Goal: Task Accomplishment & Management: Manage account settings

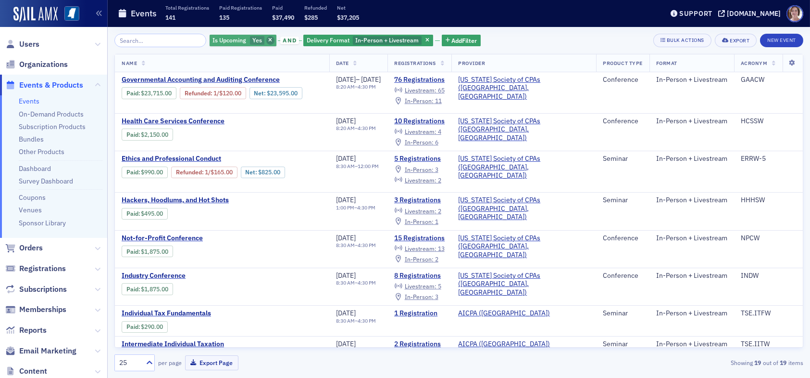
click at [268, 41] on icon "button" at bounding box center [270, 40] width 4 height 5
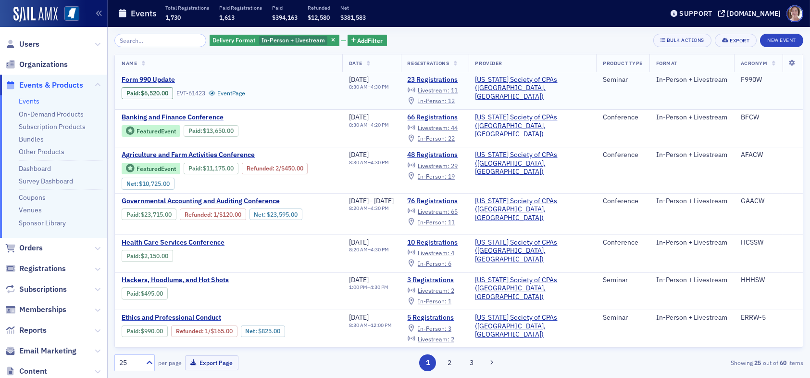
click at [447, 101] on span "In-Person :" at bounding box center [432, 101] width 29 height 8
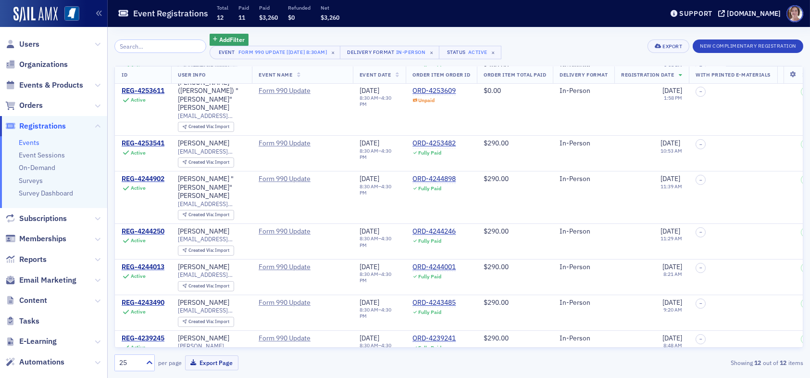
scroll to position [136, 0]
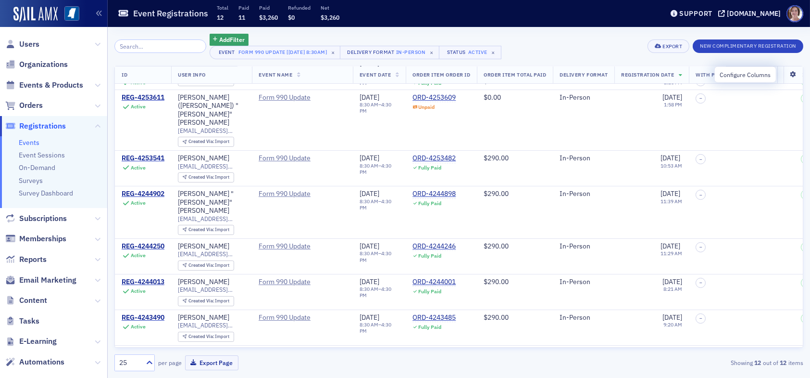
click at [786, 76] on icon at bounding box center [794, 75] width 20 height 6
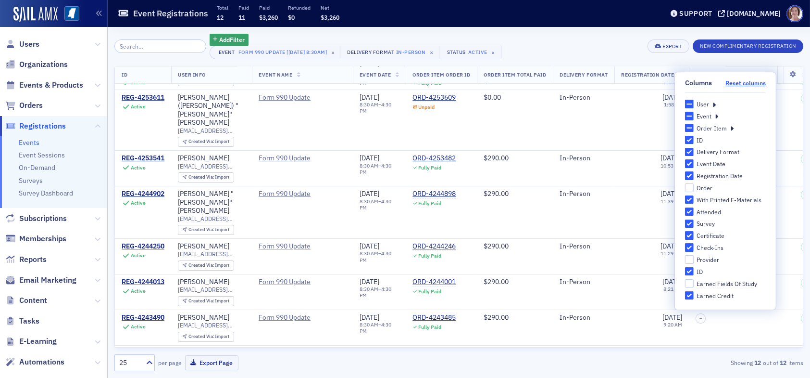
click at [742, 84] on button "Reset columns" at bounding box center [746, 82] width 40 height 7
click at [713, 104] on icon at bounding box center [714, 104] width 3 height 9
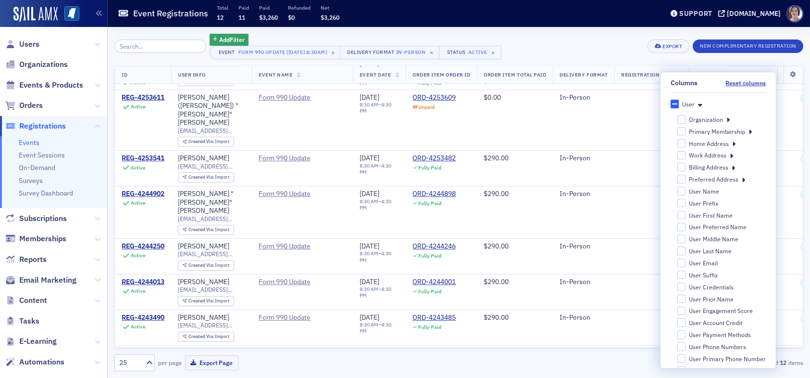
click at [708, 120] on div "Organization" at bounding box center [706, 119] width 34 height 8
click at [686, 120] on input "Organization" at bounding box center [681, 119] width 9 height 8
checkbox input "false"
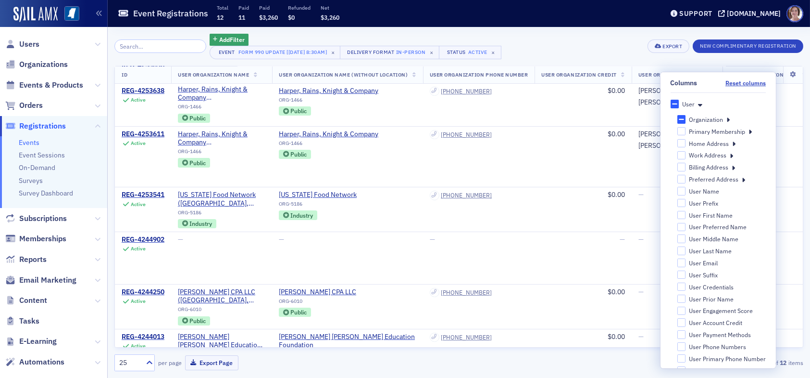
click at [569, 42] on div "Add Filter Event Form 990 Update [8/26/2025 8:30am] × Delivery Format In-Person…" at bounding box center [458, 46] width 689 height 25
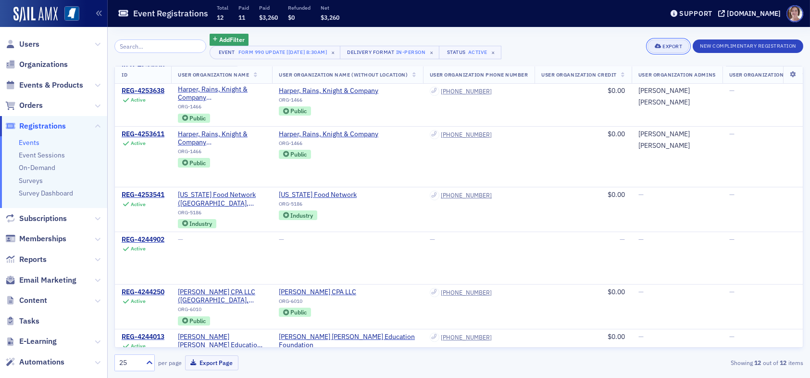
click at [669, 48] on div "Export" at bounding box center [673, 46] width 20 height 5
click at [628, 79] on button "Export All ( 12 Event Registrations )" at bounding box center [636, 78] width 104 height 15
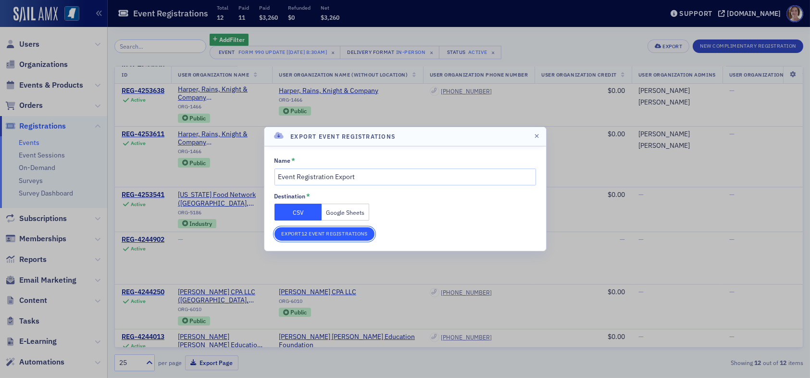
click at [325, 229] on button "Export 12 Event Registrations" at bounding box center [325, 233] width 101 height 13
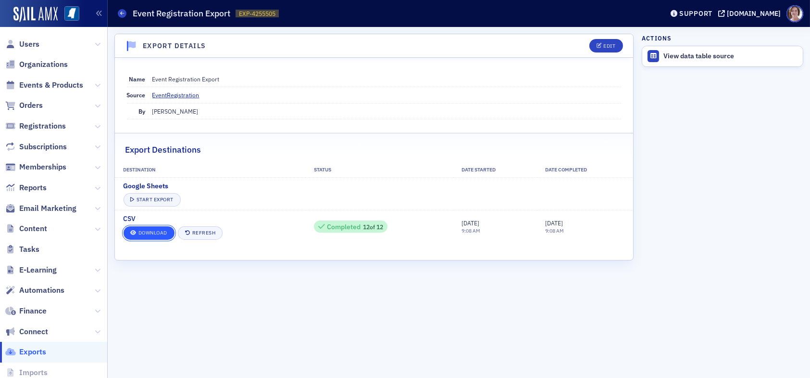
click at [143, 229] on link "Download" at bounding box center [149, 232] width 51 height 13
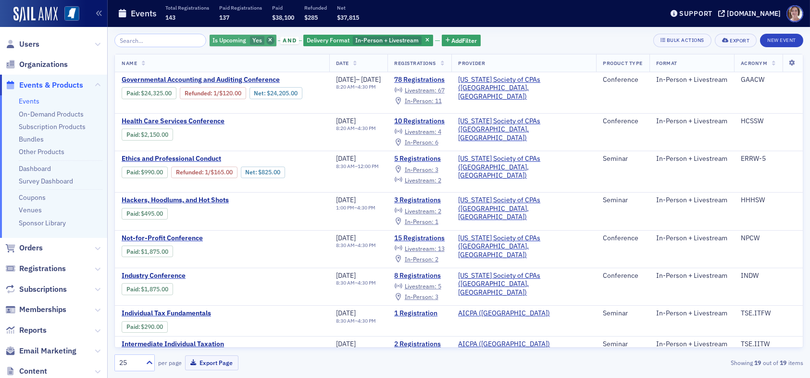
click at [268, 38] on icon "button" at bounding box center [270, 40] width 4 height 5
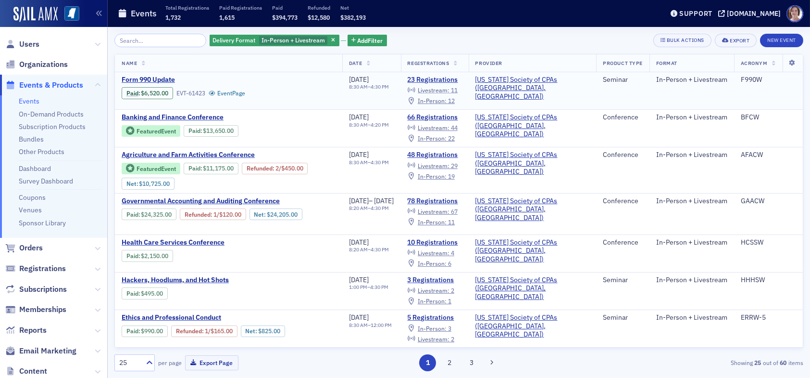
click at [450, 89] on span "Livestream :" at bounding box center [434, 90] width 32 height 8
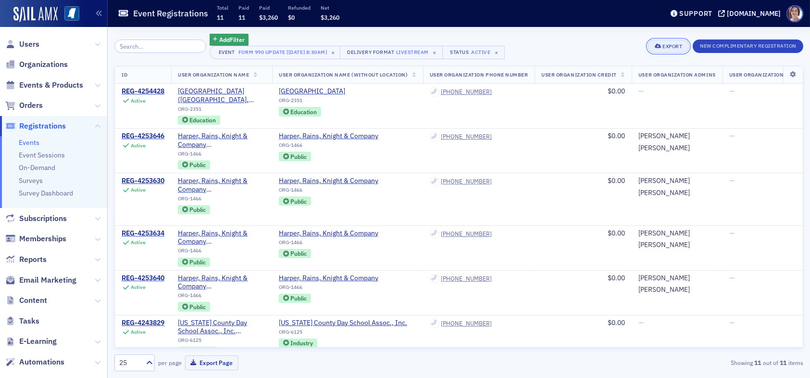
click at [664, 45] on div "Export" at bounding box center [673, 46] width 20 height 5
click at [618, 80] on button "Export All ( 11 Event Registrations )" at bounding box center [636, 78] width 104 height 15
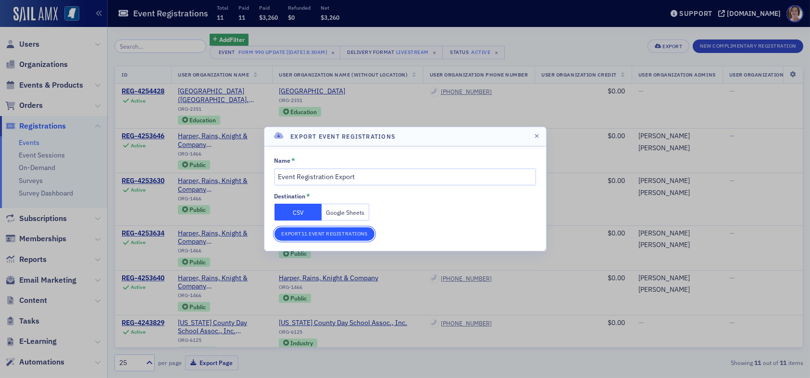
click at [348, 234] on button "Export 11 Event Registrations" at bounding box center [325, 233] width 101 height 13
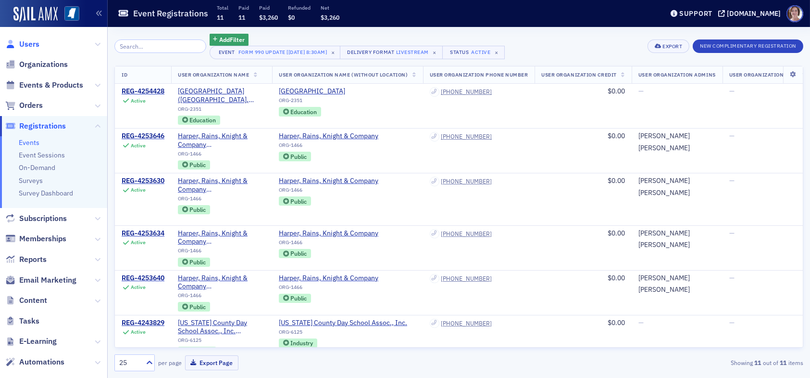
click at [33, 45] on span "Users" at bounding box center [29, 44] width 20 height 11
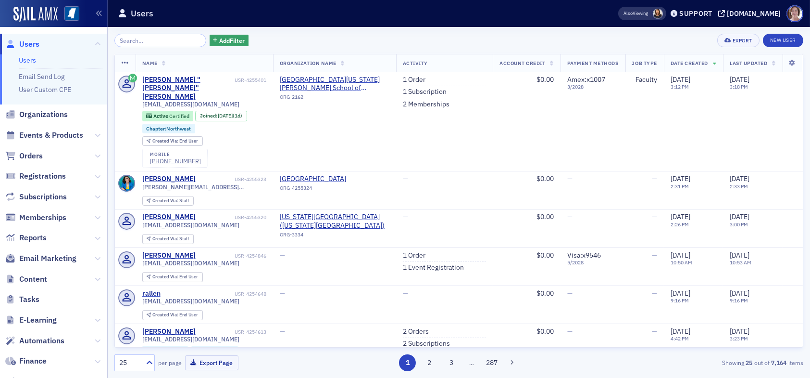
click at [167, 40] on input "search" at bounding box center [160, 40] width 92 height 13
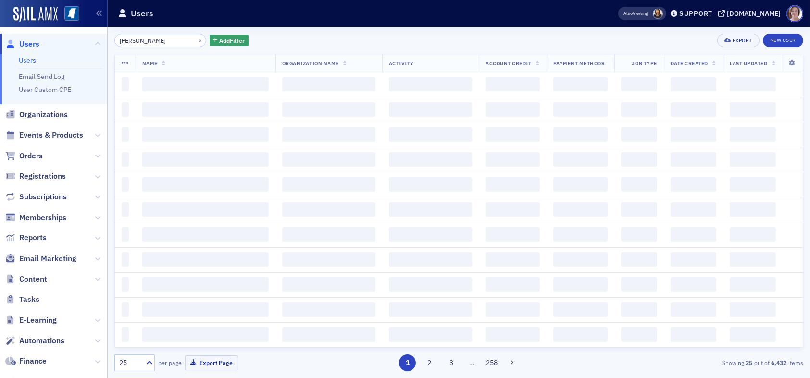
type input "constance rush"
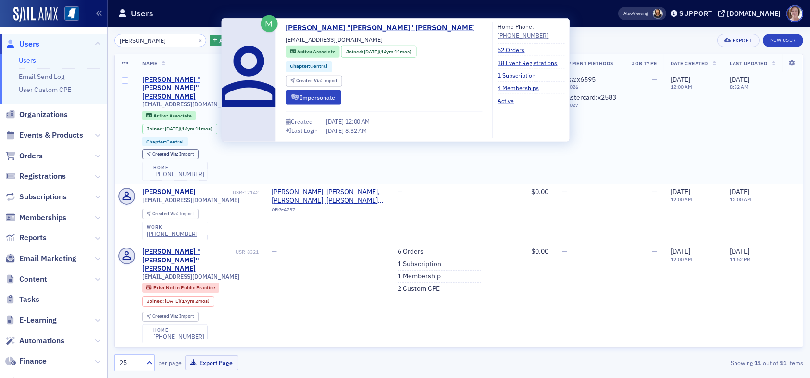
click at [185, 80] on div "Constance "Connie" Rush" at bounding box center [187, 88] width 91 height 25
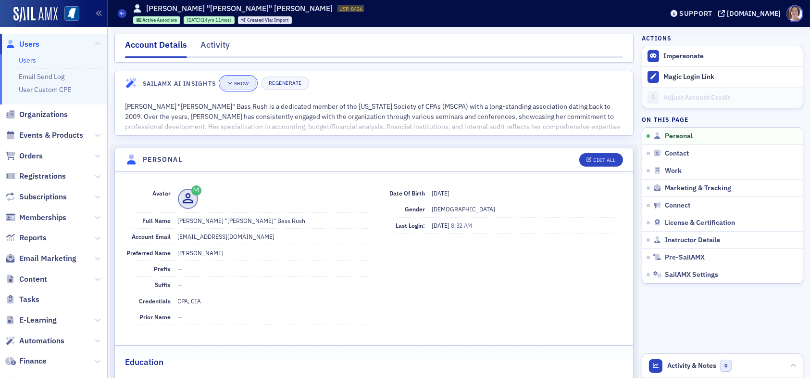
click at [243, 82] on div "Show" at bounding box center [241, 83] width 15 height 5
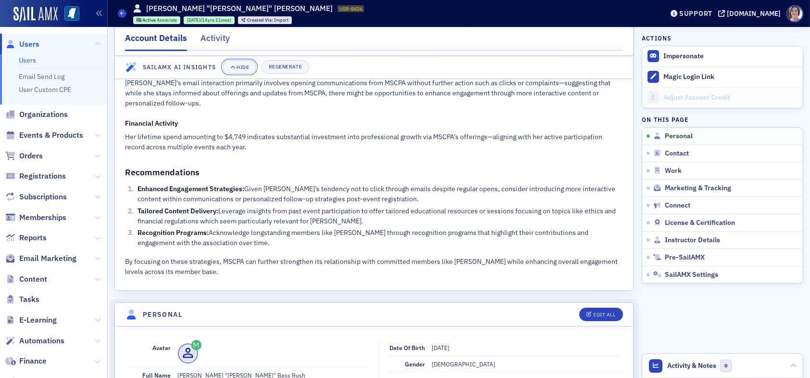
scroll to position [433, 0]
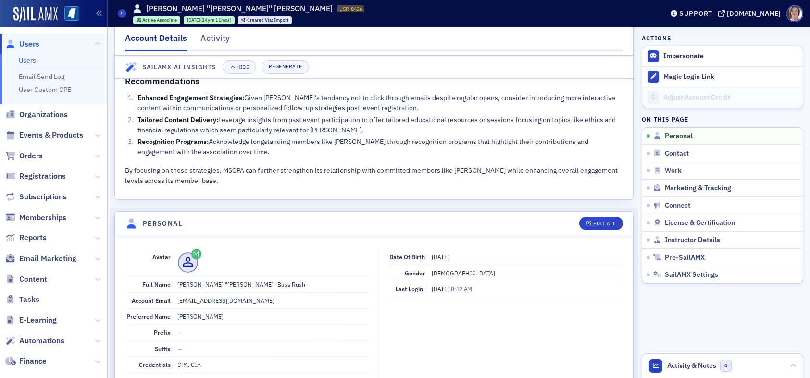
click at [27, 42] on span "Users" at bounding box center [29, 44] width 20 height 11
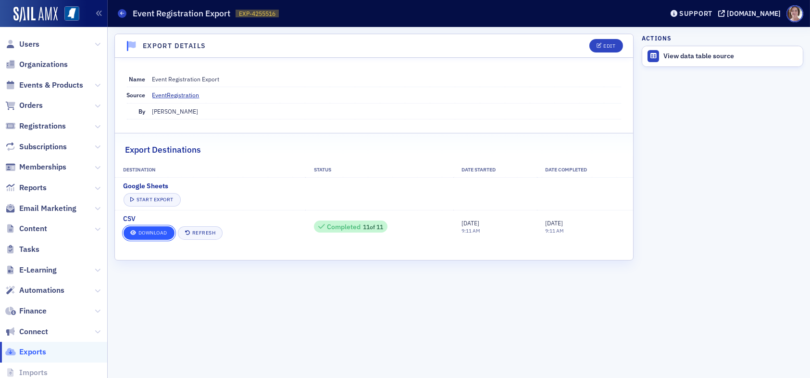
click at [152, 232] on link "Download" at bounding box center [149, 232] width 51 height 13
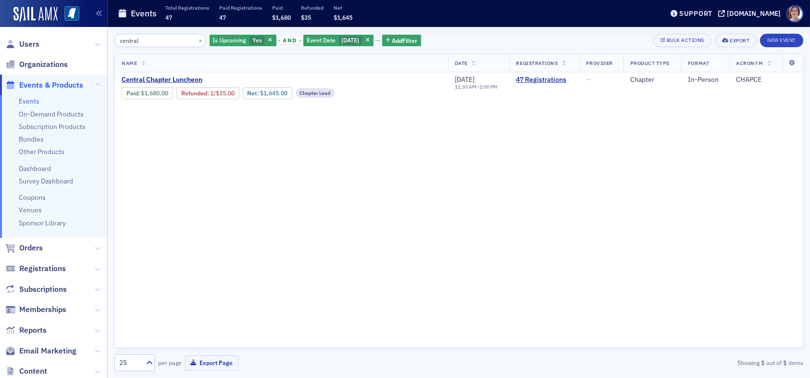
click at [158, 40] on input "central" at bounding box center [160, 40] width 92 height 13
click at [550, 79] on link "47 Registrations" at bounding box center [545, 80] width 56 height 9
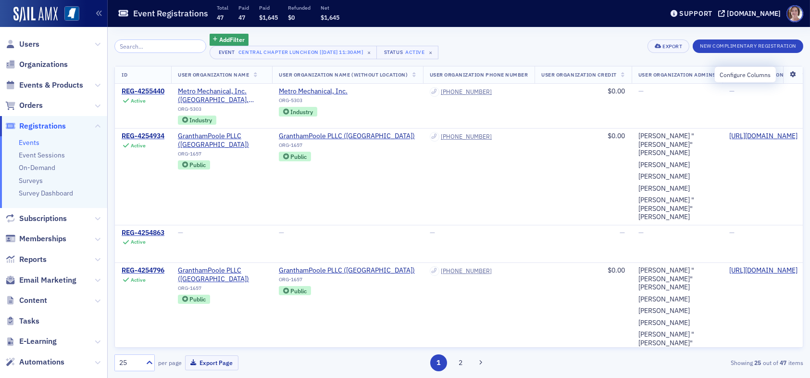
click at [786, 74] on icon at bounding box center [794, 75] width 20 height 6
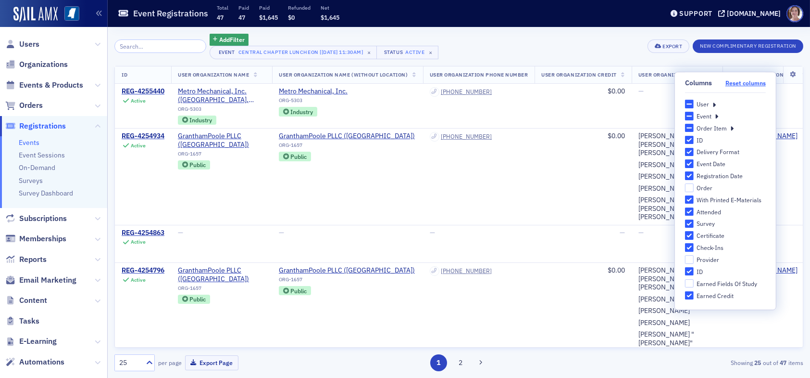
click at [743, 84] on button "Reset columns" at bounding box center [746, 82] width 40 height 7
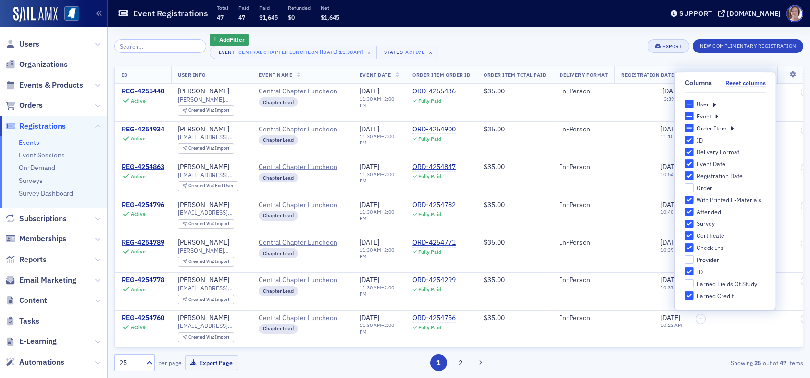
drag, startPoint x: 610, startPoint y: 41, endPoint x: 659, endPoint y: 51, distance: 50.1
click at [611, 41] on div "Add Filter Event Central Chapter Luncheon [8/28/2025 11:30am] × Status Active ×…" at bounding box center [458, 46] width 689 height 25
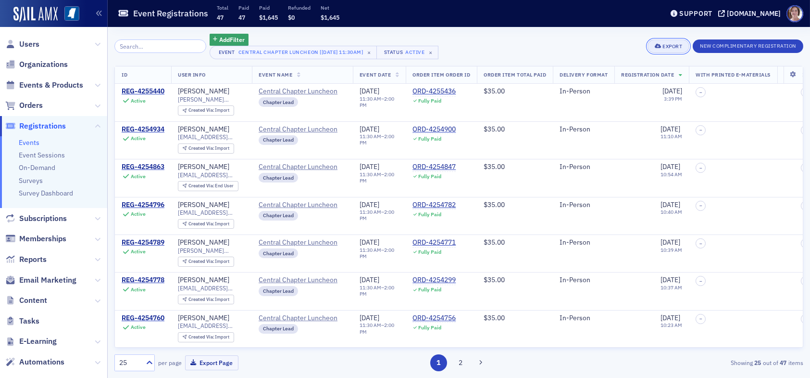
click at [669, 46] on div "Export" at bounding box center [673, 46] width 20 height 5
click at [642, 77] on button "Export All ( 47 Event Registrations )" at bounding box center [636, 78] width 104 height 15
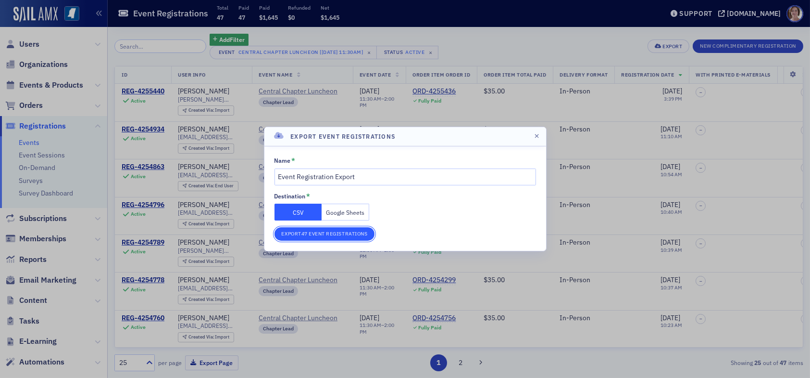
click at [312, 234] on button "Export 47 Event Registrations" at bounding box center [325, 233] width 101 height 13
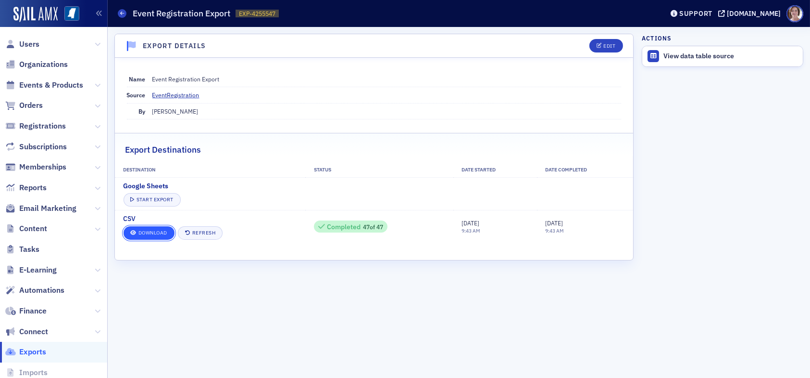
click at [162, 230] on link "Download" at bounding box center [149, 232] width 51 height 13
click at [155, 229] on link "Download" at bounding box center [149, 232] width 51 height 13
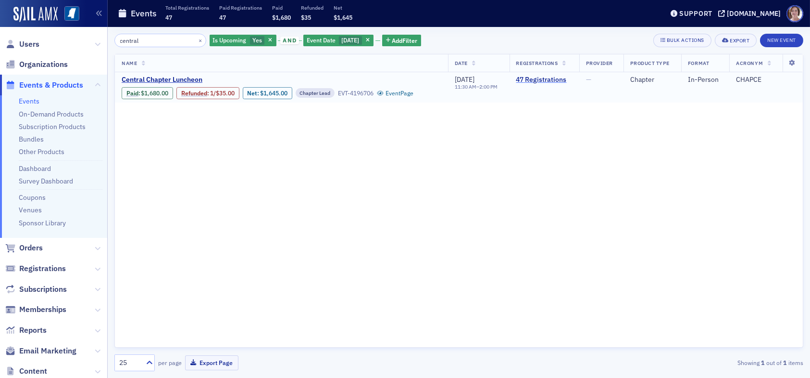
click at [546, 79] on link "47 Registrations" at bounding box center [545, 80] width 56 height 9
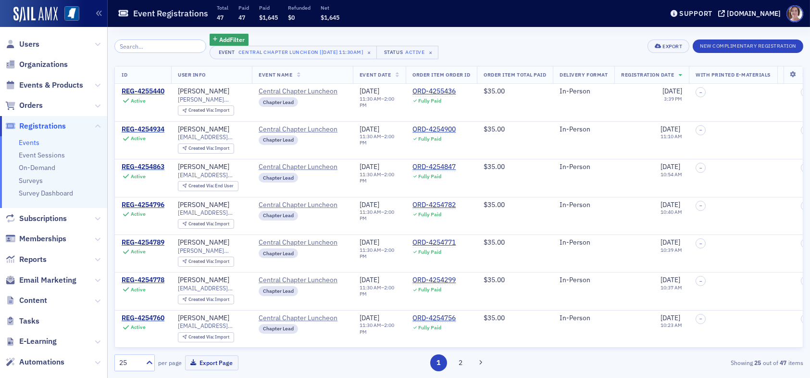
click at [147, 42] on input "search" at bounding box center [160, 45] width 92 height 13
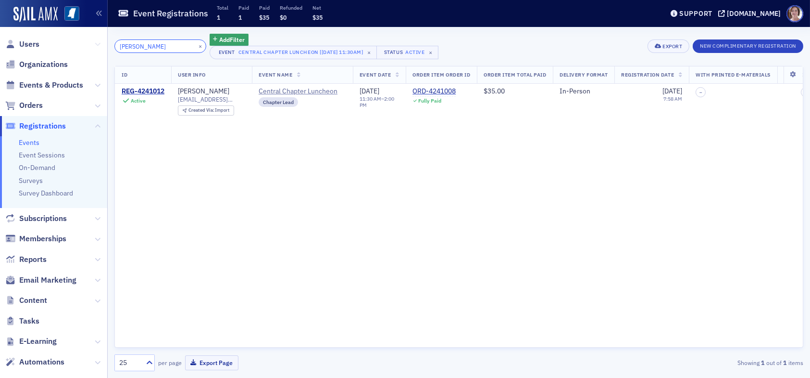
drag, startPoint x: 148, startPoint y: 45, endPoint x: 90, endPoint y: 47, distance: 57.3
click at [92, 45] on div "Users Organizations Events & Products Orders Registrations Events Event Session…" at bounding box center [405, 189] width 810 height 378
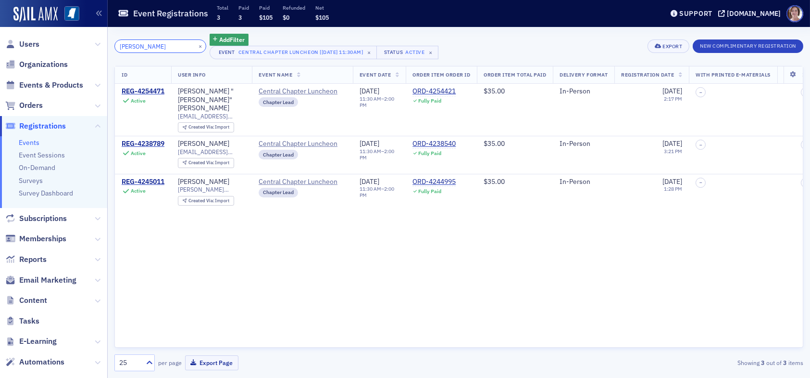
type input "[PERSON_NAME]"
click at [746, 10] on div "[DOMAIN_NAME]" at bounding box center [754, 13] width 54 height 9
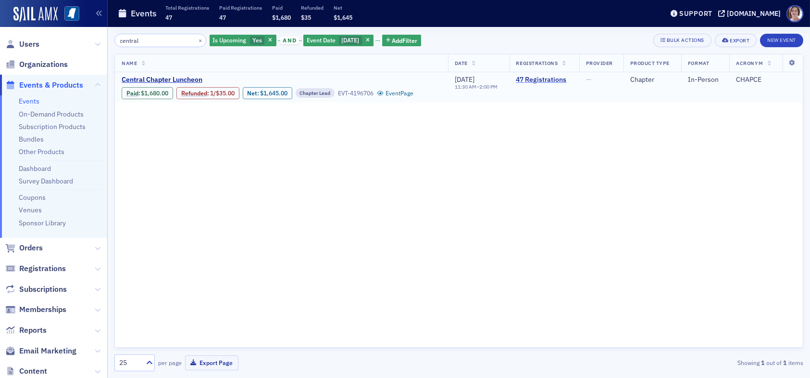
click at [541, 77] on link "47 Registrations" at bounding box center [545, 80] width 56 height 9
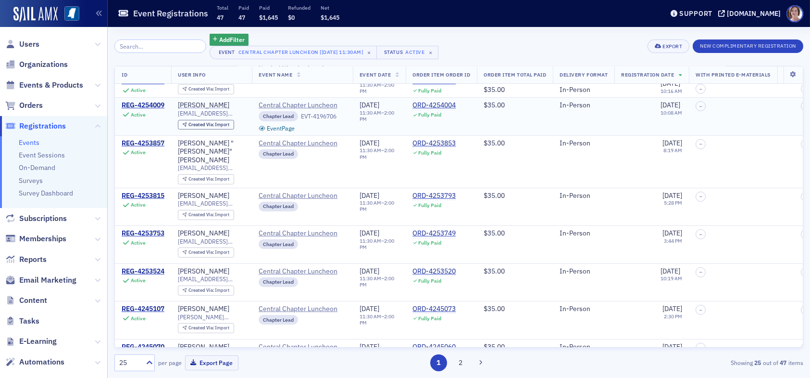
scroll to position [696, 0]
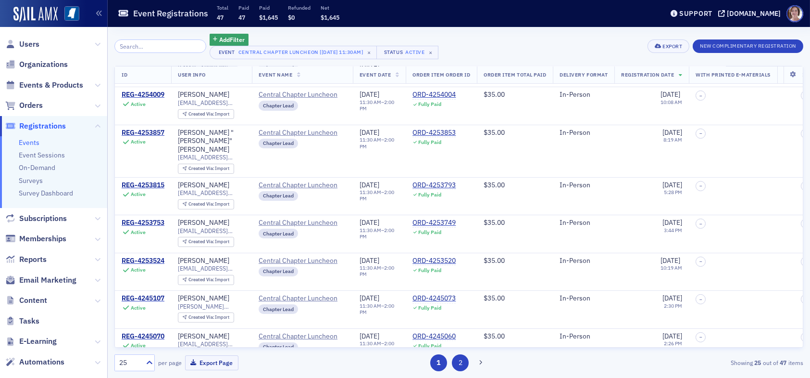
click at [465, 364] on button "2" at bounding box center [460, 362] width 17 height 17
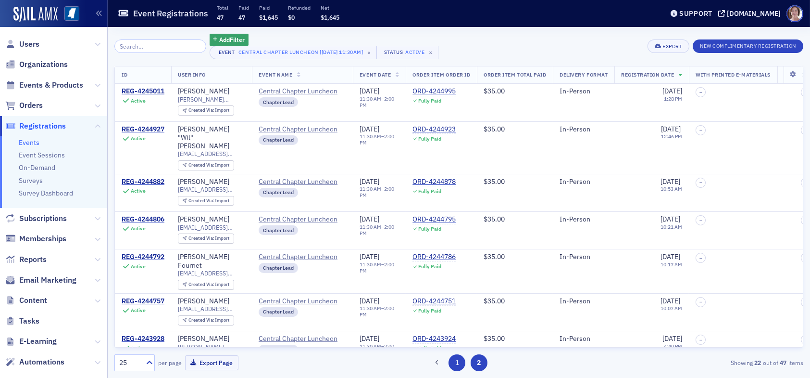
click at [458, 360] on button "1" at bounding box center [457, 362] width 17 height 17
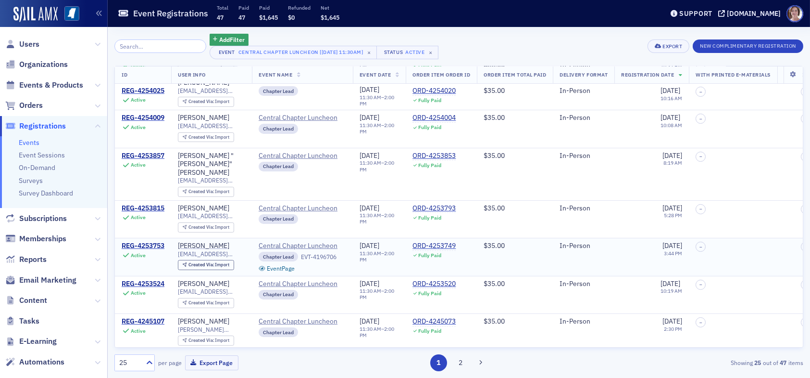
scroll to position [696, 0]
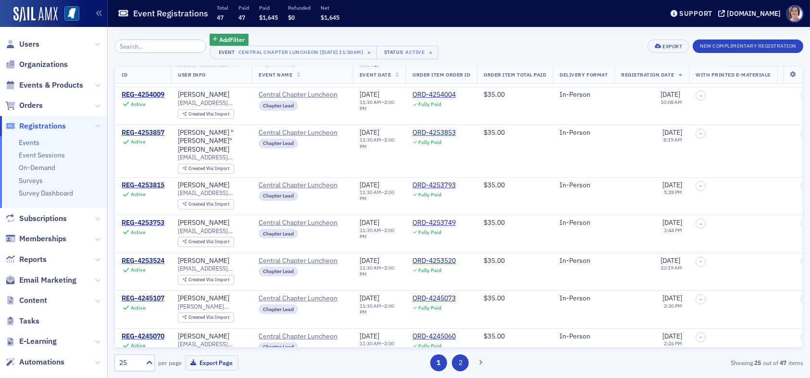
click at [457, 363] on button "2" at bounding box center [460, 362] width 17 height 17
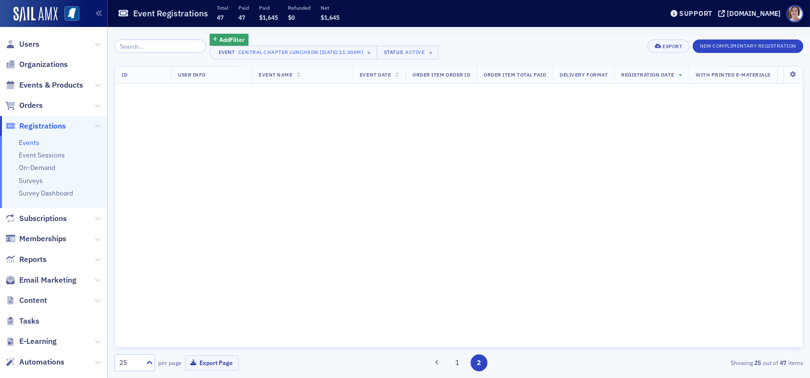
scroll to position [0, 0]
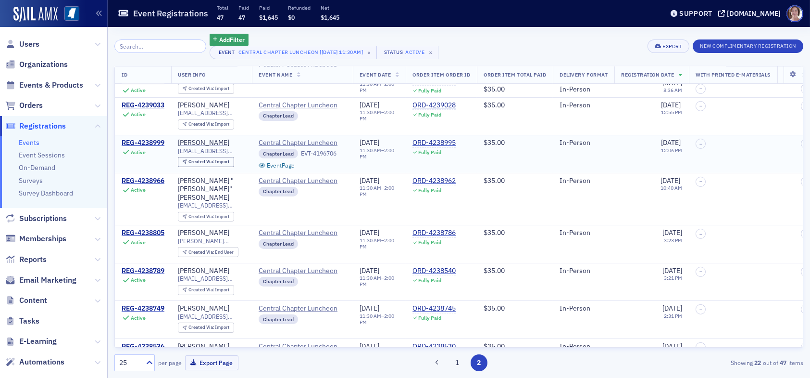
scroll to position [590, 0]
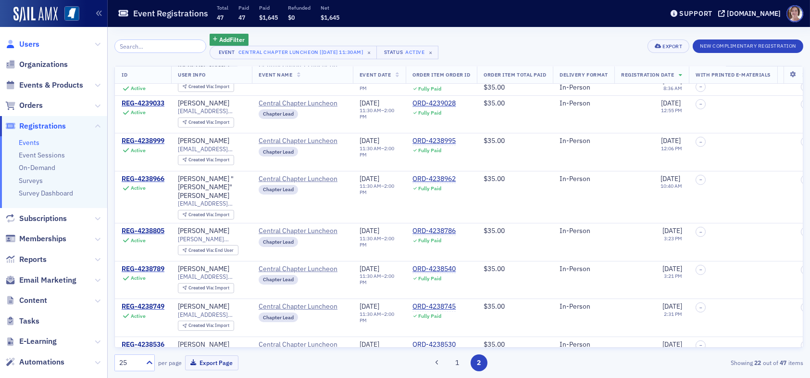
drag, startPoint x: 27, startPoint y: 44, endPoint x: 34, endPoint y: 44, distance: 6.8
click at [27, 44] on span "Users" at bounding box center [29, 44] width 20 height 11
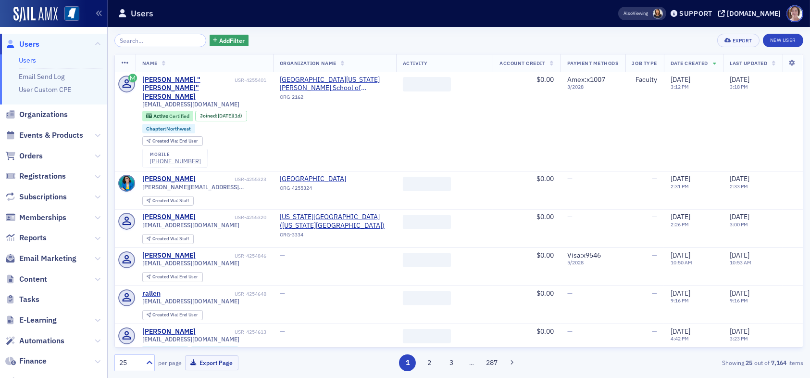
click at [147, 38] on input "search" at bounding box center [160, 40] width 92 height 13
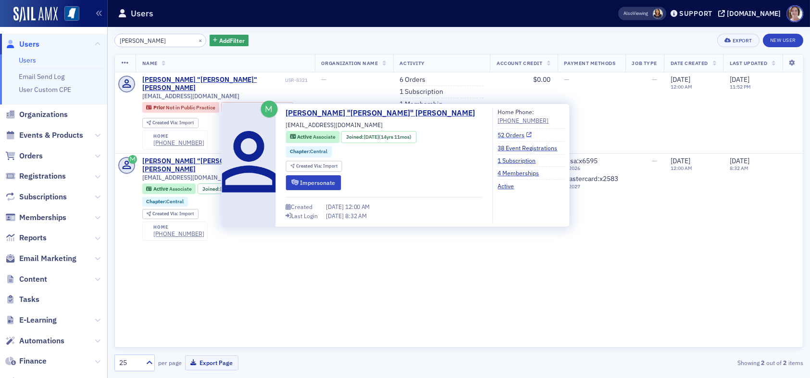
type input "constance"
click at [498, 134] on link "52 Orders" at bounding box center [515, 134] width 34 height 9
click at [179, 164] on div "Constance "Connie" Rush" at bounding box center [212, 165] width 141 height 17
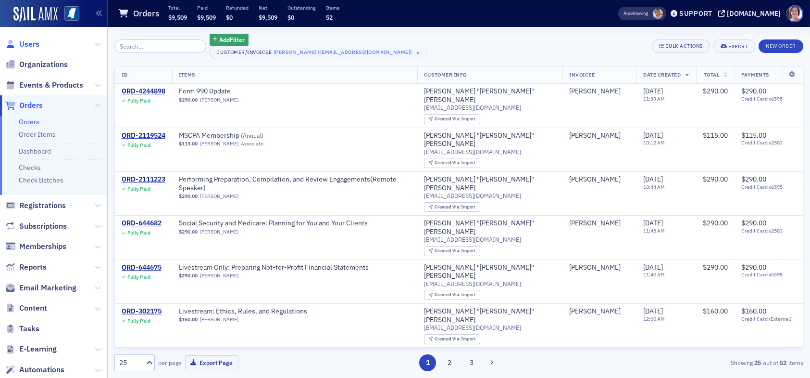
click at [33, 41] on span "Users" at bounding box center [29, 44] width 20 height 11
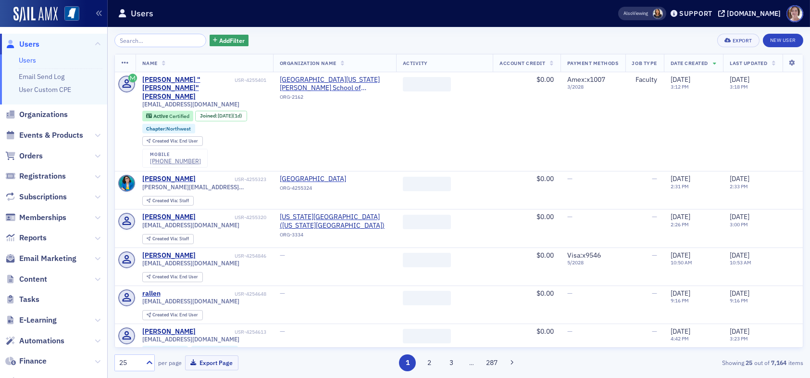
click at [157, 40] on input "search" at bounding box center [160, 40] width 92 height 13
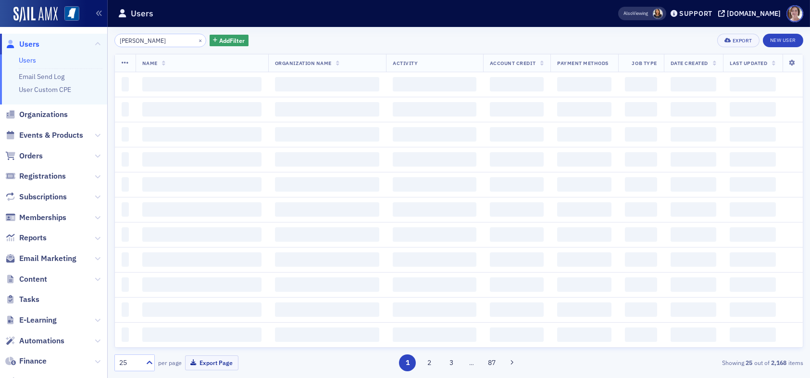
type input "jennifer chance"
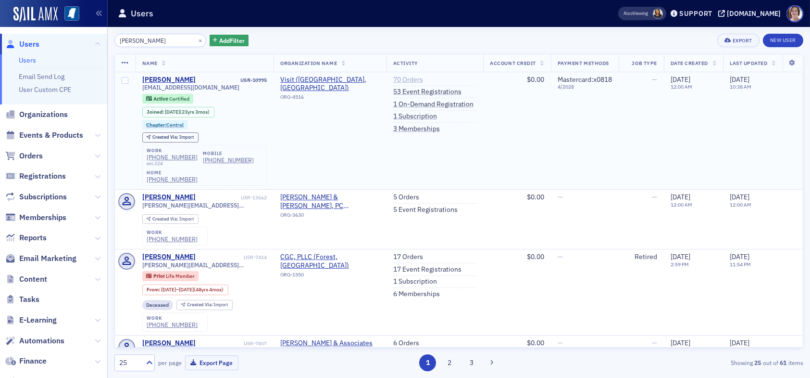
click at [402, 76] on link "70 Orders" at bounding box center [408, 80] width 30 height 9
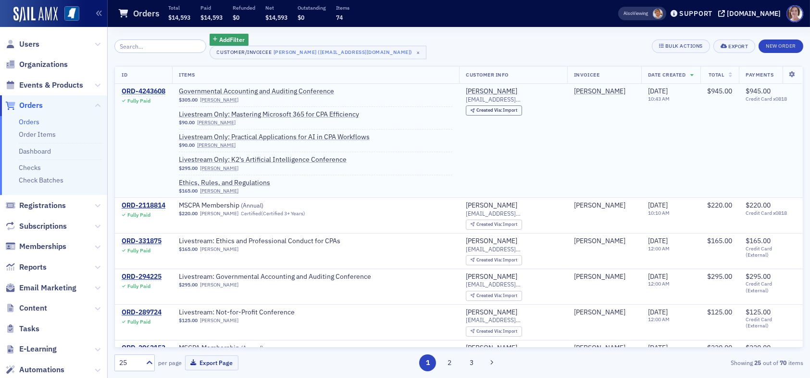
click at [148, 87] on div "ORD-4243608" at bounding box center [144, 91] width 44 height 9
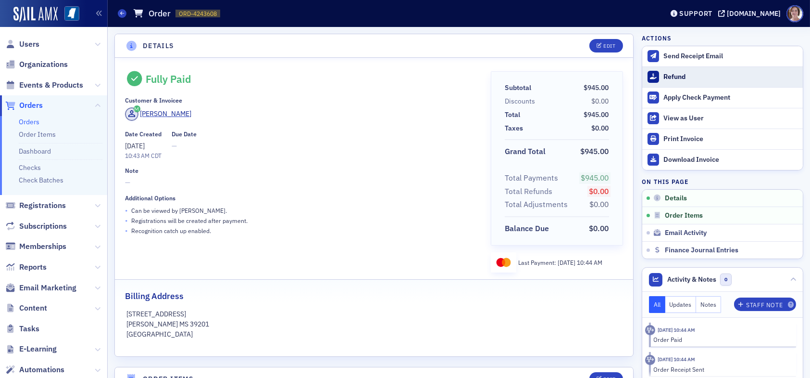
click at [664, 75] on div "Refund" at bounding box center [731, 77] width 135 height 9
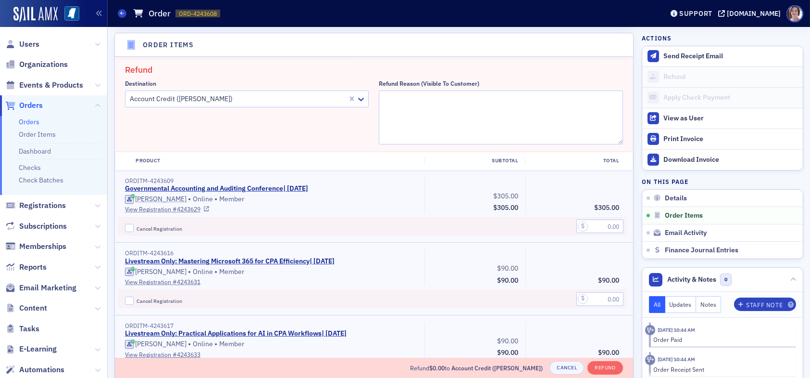
scroll to position [382, 0]
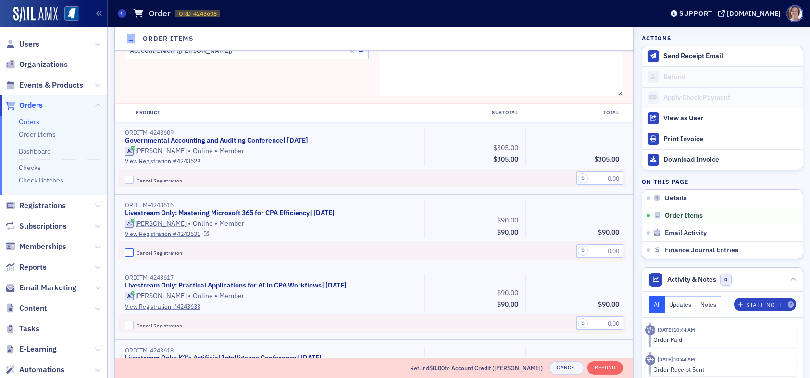
click at [129, 251] on input "Cancel Registration" at bounding box center [129, 252] width 9 height 9
checkbox input "true"
drag, startPoint x: 600, startPoint y: 248, endPoint x: 609, endPoint y: 248, distance: 8.7
click at [609, 248] on input "text" at bounding box center [600, 250] width 47 height 13
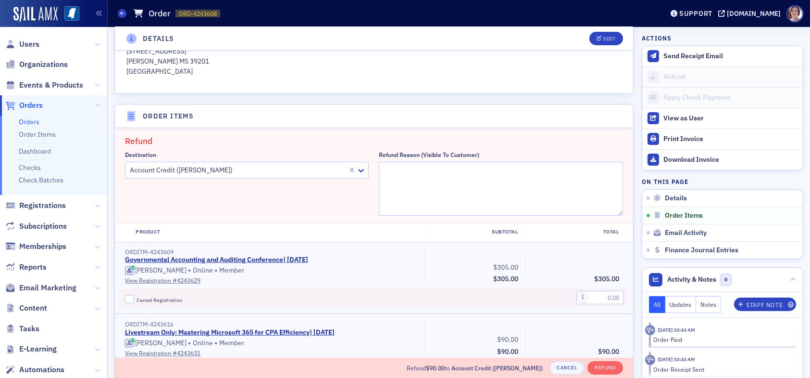
scroll to position [238, 0]
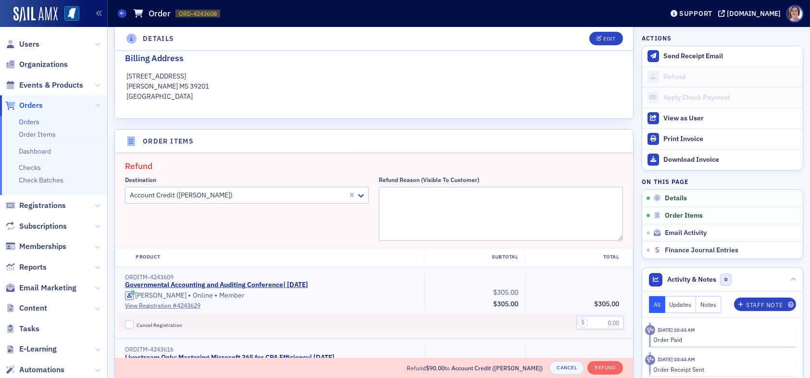
type input "90.00"
click at [426, 216] on textarea "Refund Reason (Visible to Customer)" at bounding box center [501, 214] width 244 height 54
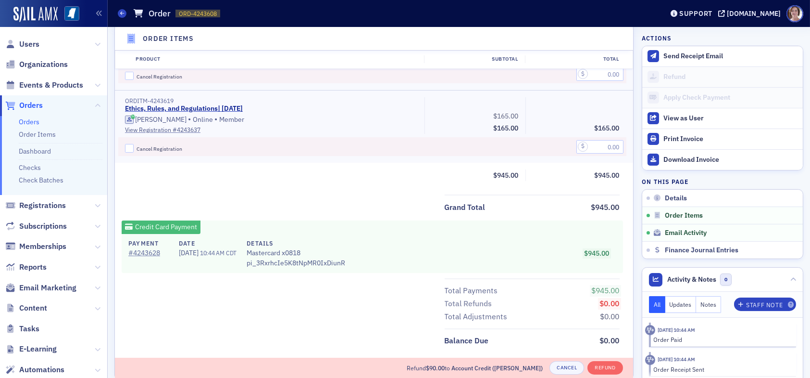
scroll to position [719, 0]
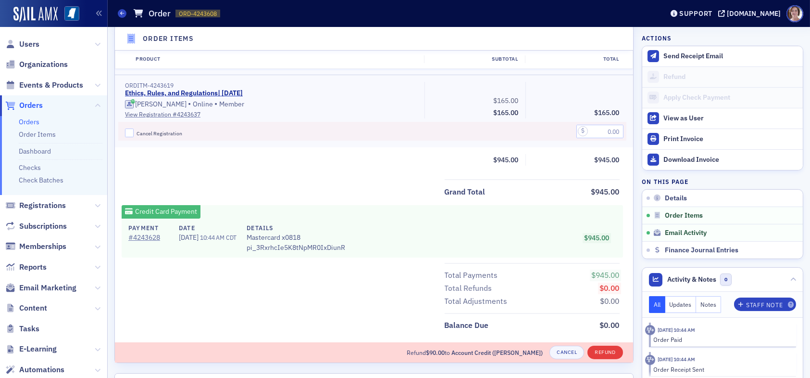
type textarea "Alabama Society has cancelled one of the courses on 9/16/25."
click at [601, 351] on button "Refund" at bounding box center [605, 351] width 35 height 13
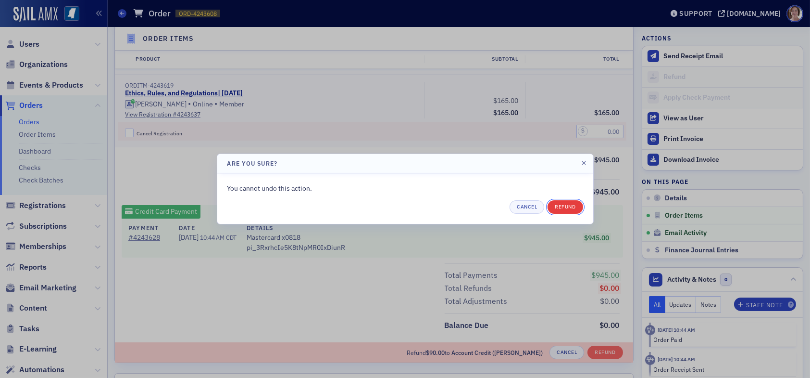
click at [572, 205] on button "Refund" at bounding box center [565, 206] width 35 height 13
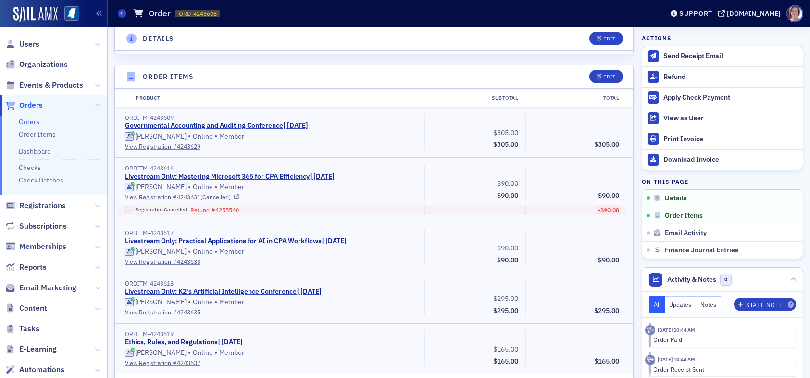
scroll to position [289, 0]
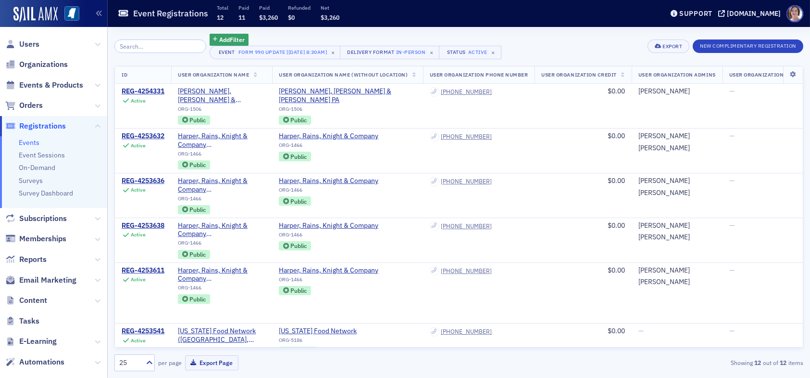
scroll to position [136, 0]
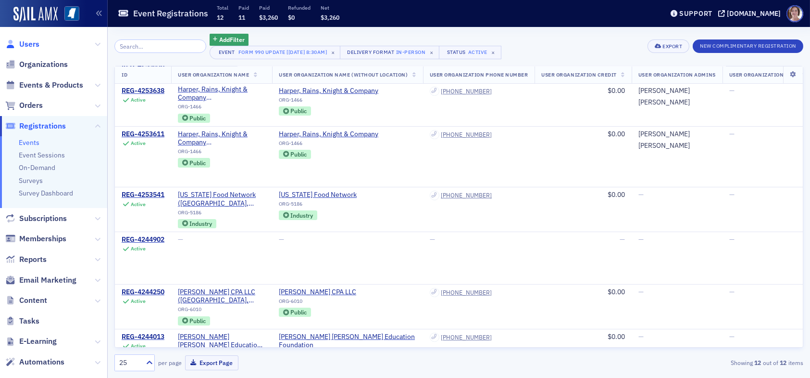
click at [25, 39] on span "Users" at bounding box center [29, 44] width 20 height 11
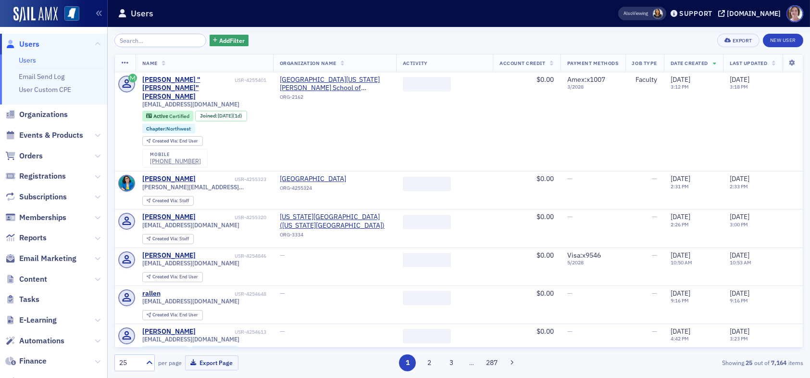
click at [154, 41] on input "search" at bounding box center [160, 40] width 92 height 13
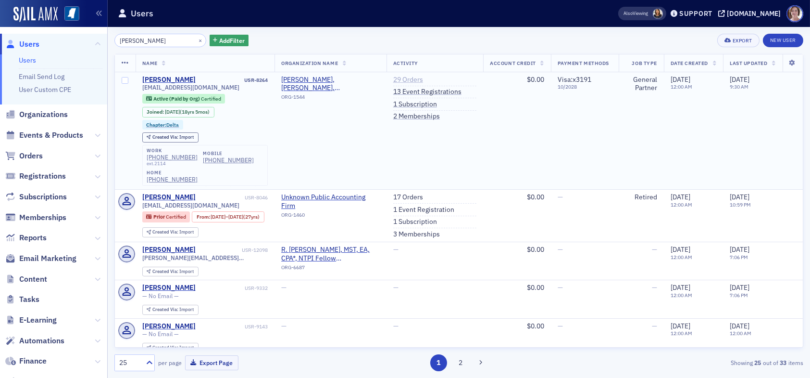
type input "[PERSON_NAME]"
click at [402, 80] on link "29 Orders" at bounding box center [408, 80] width 30 height 9
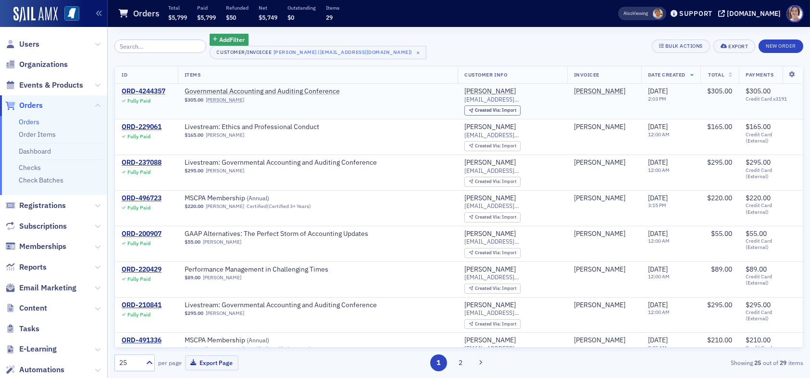
click at [146, 89] on div "ORD-4244357" at bounding box center [144, 91] width 44 height 9
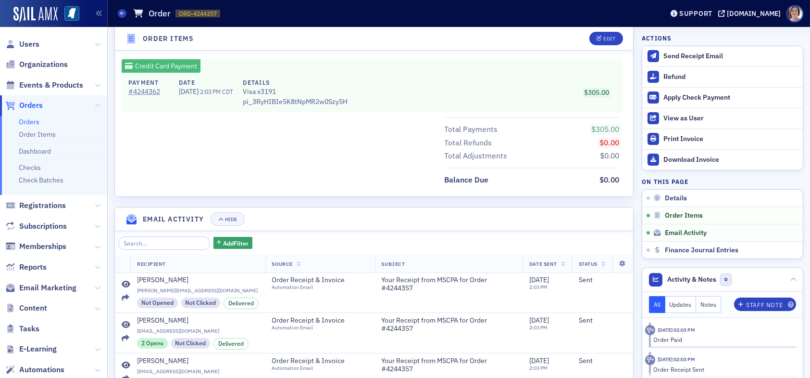
scroll to position [481, 0]
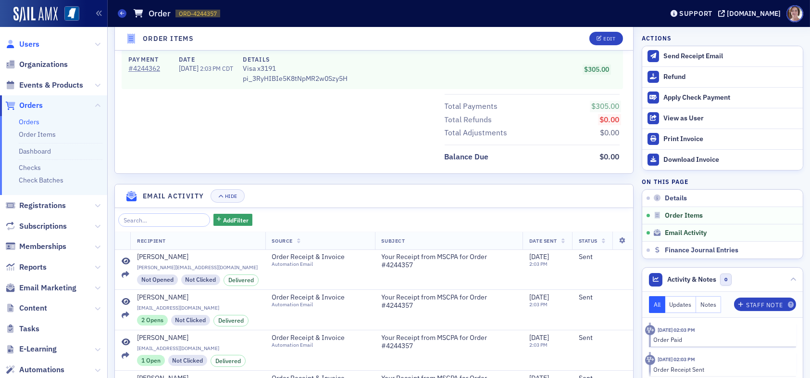
click at [27, 45] on span "Users" at bounding box center [29, 44] width 20 height 11
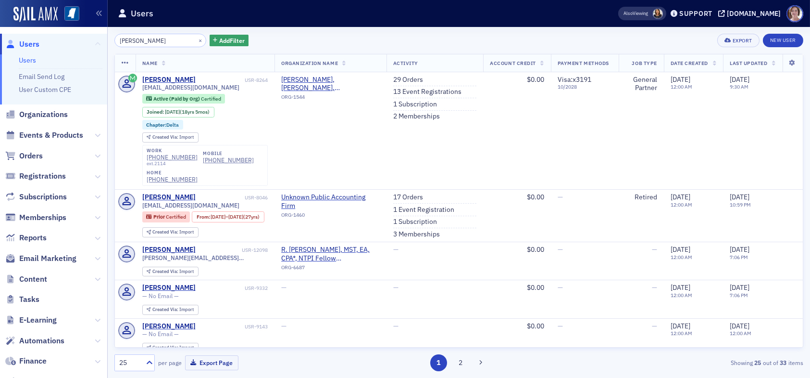
drag, startPoint x: 159, startPoint y: 42, endPoint x: 90, endPoint y: 39, distance: 69.3
click at [90, 39] on div "Users Users Email Send Log User Custom CPE Organizations Events & Products Orde…" at bounding box center [405, 189] width 810 height 378
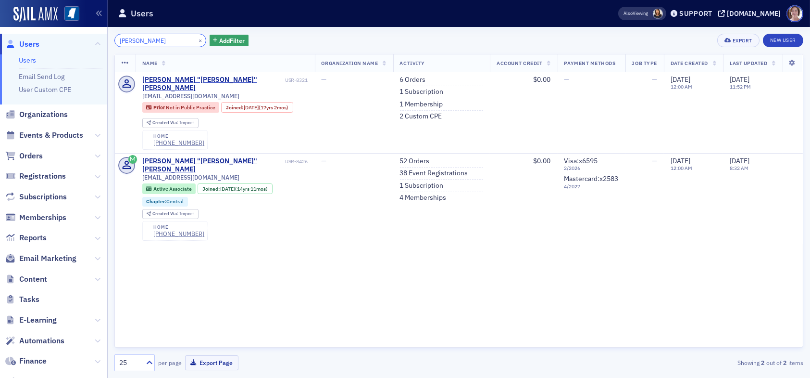
drag, startPoint x: 161, startPoint y: 41, endPoint x: 72, endPoint y: 35, distance: 89.2
click at [72, 36] on div "Users Users Email Send Log User Custom CPE Organizations Events & Products Orde…" at bounding box center [405, 189] width 810 height 378
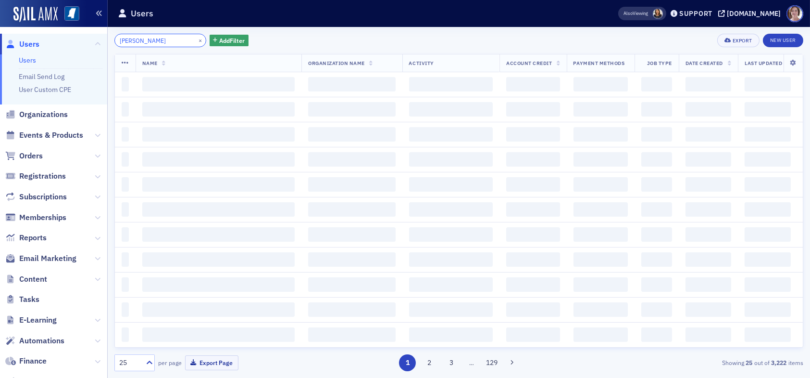
type input "[PERSON_NAME]"
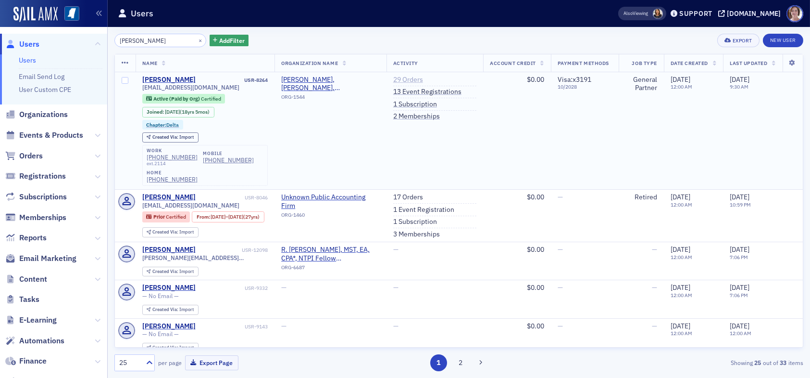
click at [402, 79] on link "29 Orders" at bounding box center [408, 80] width 30 height 9
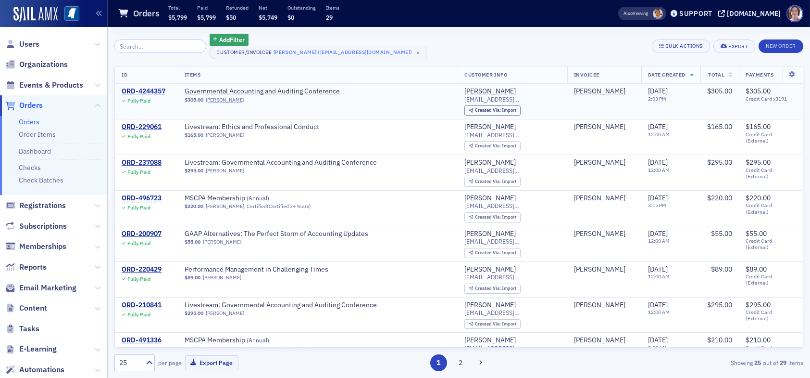
click at [155, 93] on div "ORD-4244357" at bounding box center [144, 91] width 44 height 9
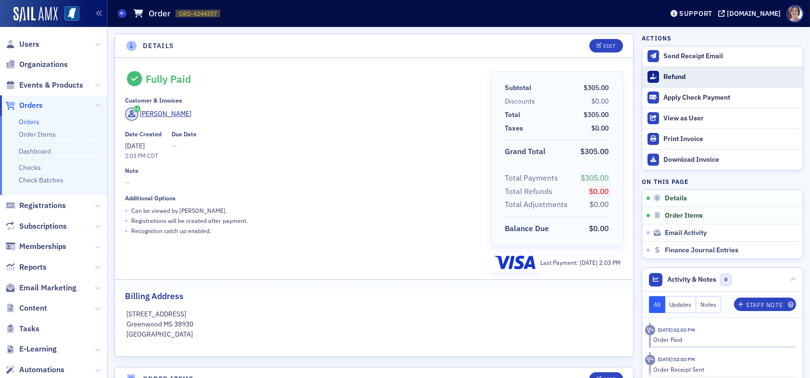
click at [666, 76] on div "Refund" at bounding box center [731, 77] width 135 height 9
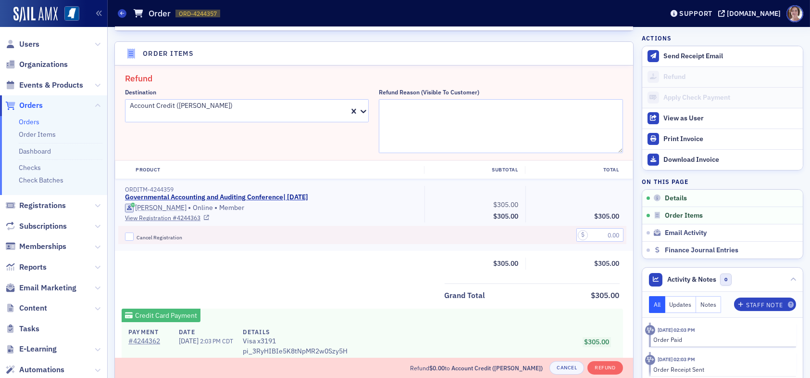
scroll to position [334, 0]
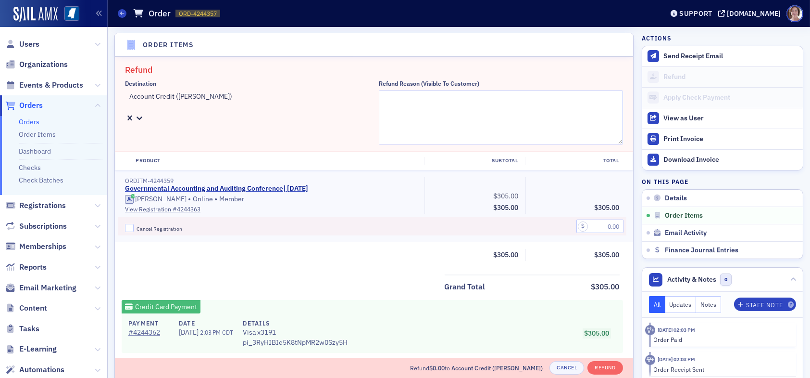
click at [282, 101] on div at bounding box center [204, 106] width 153 height 10
click at [429, 111] on textarea "Refund Reason (Visible to Customer)" at bounding box center [501, 117] width 244 height 54
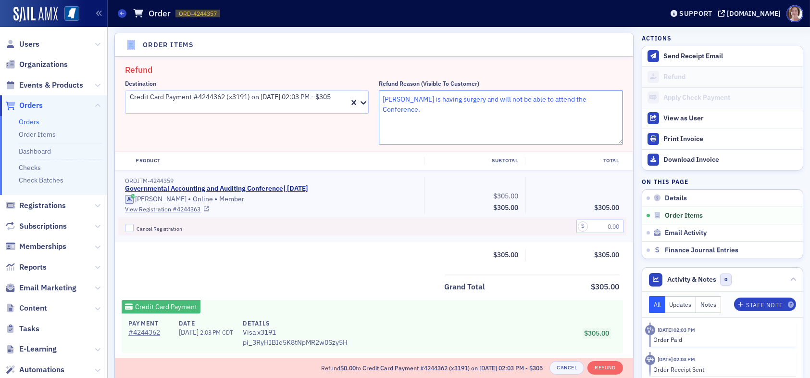
type textarea "[PERSON_NAME] is having surgery and will not be able to attend the Conference."
click at [614, 223] on input "text" at bounding box center [600, 225] width 47 height 13
type input "305.00"
click at [600, 368] on button "Refund" at bounding box center [605, 367] width 35 height 13
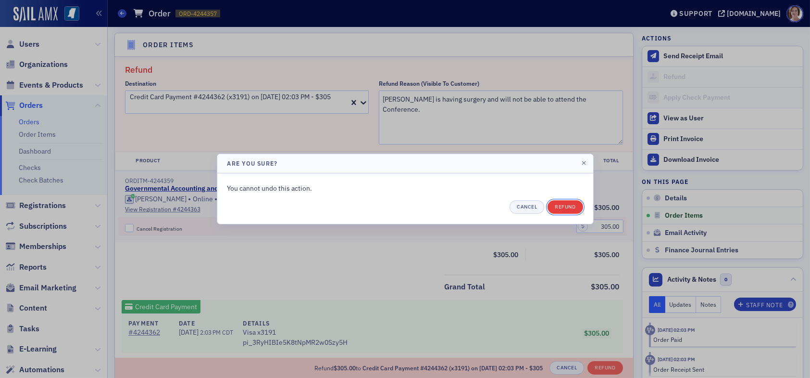
click at [563, 203] on button "Refund" at bounding box center [565, 206] width 35 height 13
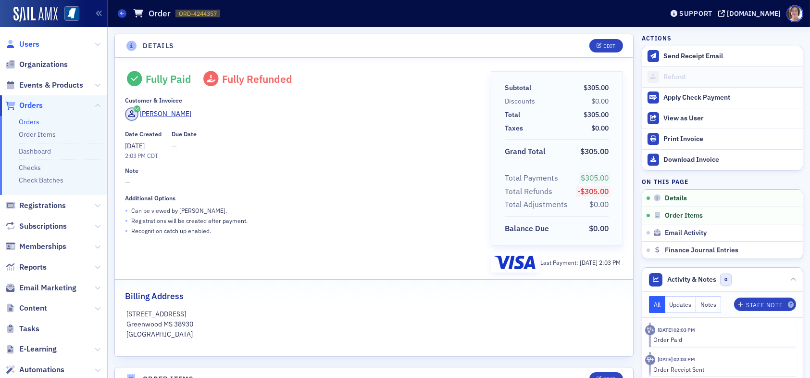
click at [30, 42] on span "Users" at bounding box center [29, 44] width 20 height 11
